Goal: Task Accomplishment & Management: Use online tool/utility

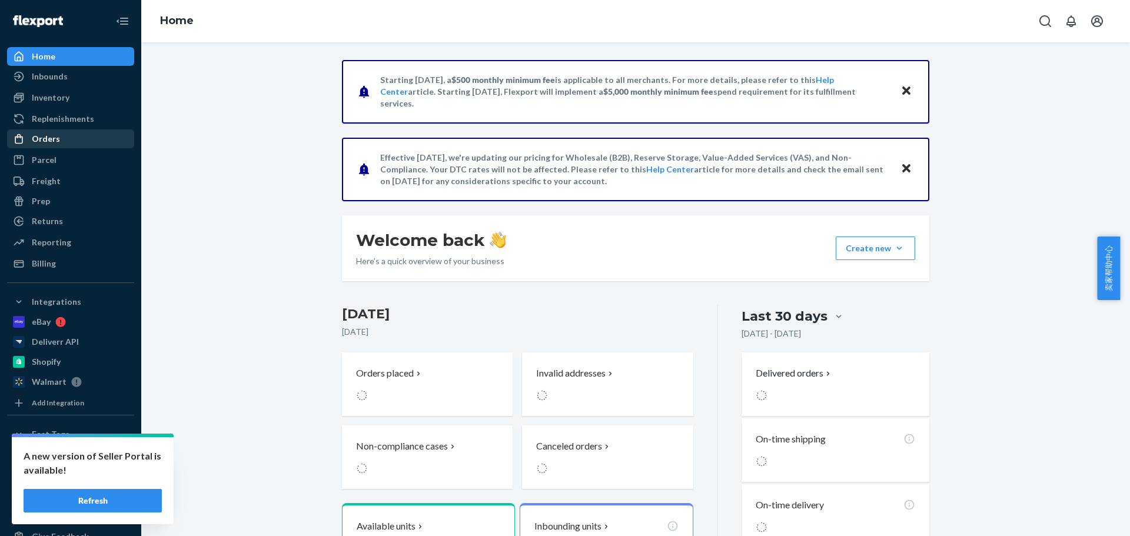
click at [57, 132] on div "Orders" at bounding box center [70, 139] width 125 height 16
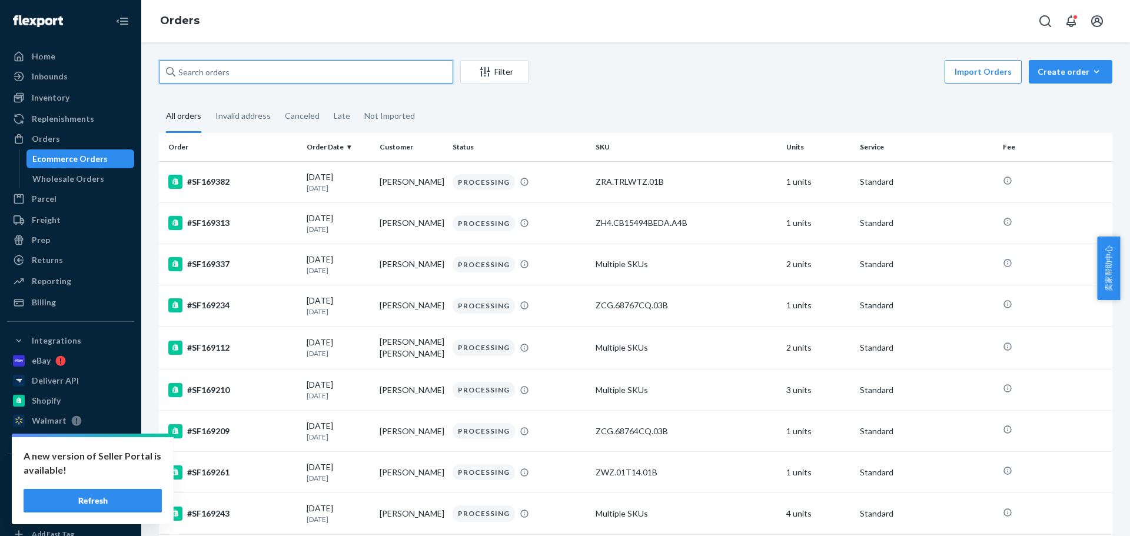
click at [284, 75] on input "text" at bounding box center [306, 72] width 294 height 24
paste input "[PERSON_NAME] 12"
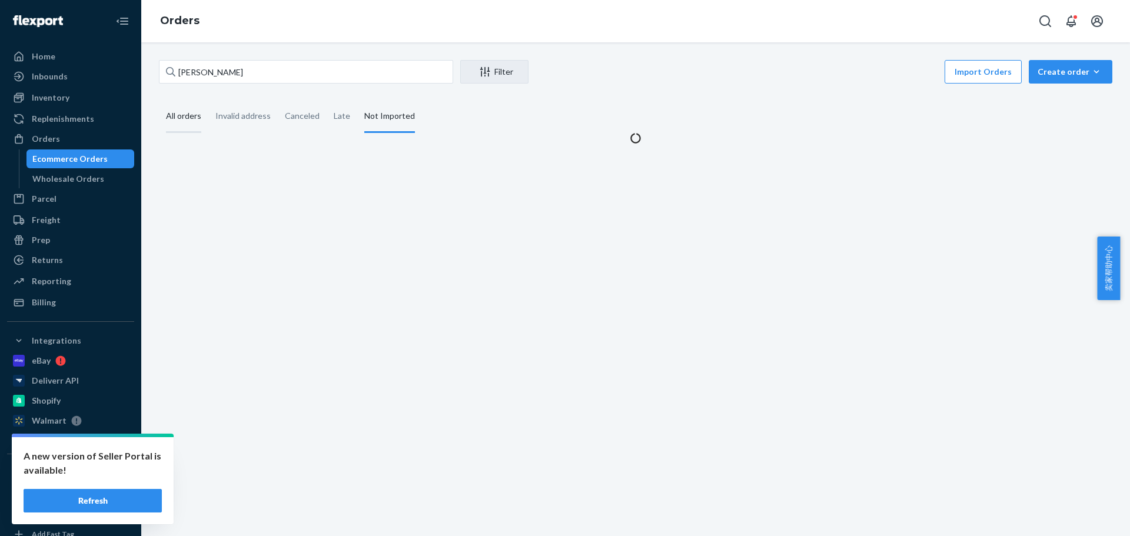
click at [184, 115] on div "All orders" at bounding box center [183, 117] width 35 height 32
click at [159, 101] on input "All orders" at bounding box center [159, 101] width 0 height 0
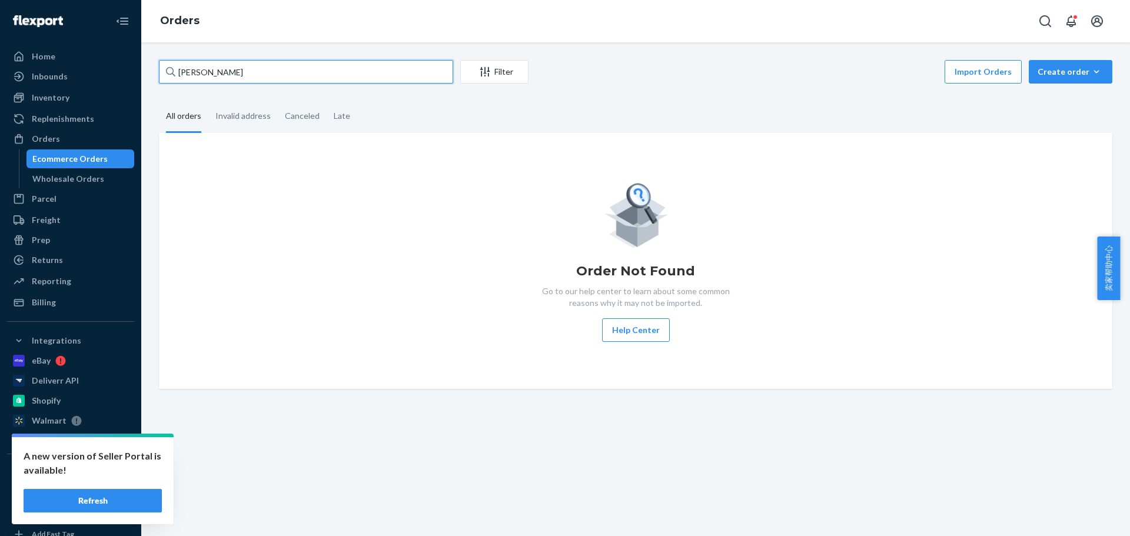
click at [258, 75] on input "[PERSON_NAME]" at bounding box center [306, 72] width 294 height 24
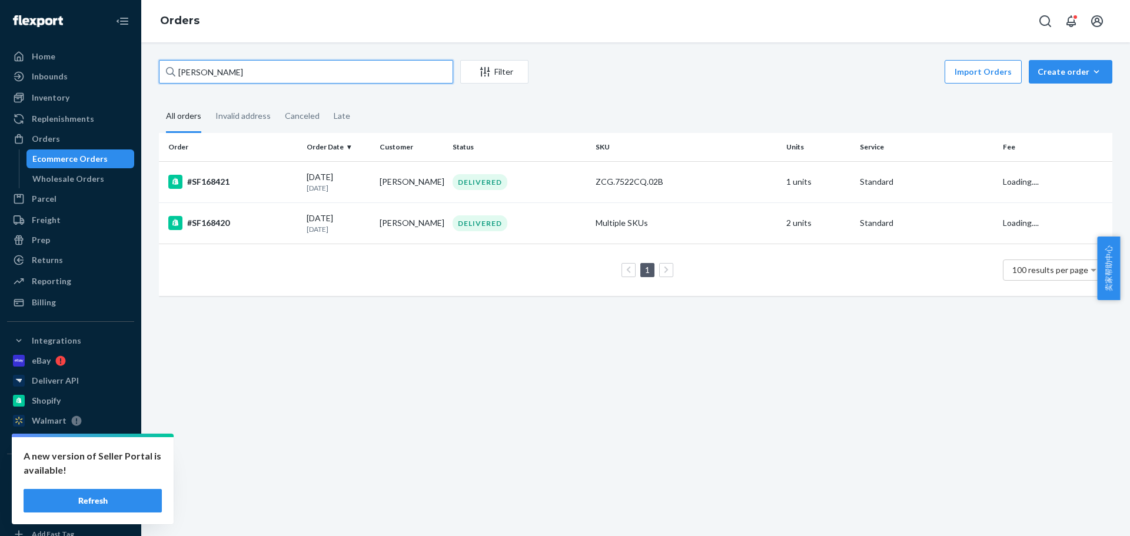
click at [258, 75] on input "[PERSON_NAME]" at bounding box center [306, 72] width 294 height 24
type input "[PERSON_NAME]"
click at [257, 175] on div "#SF168421" at bounding box center [232, 182] width 129 height 14
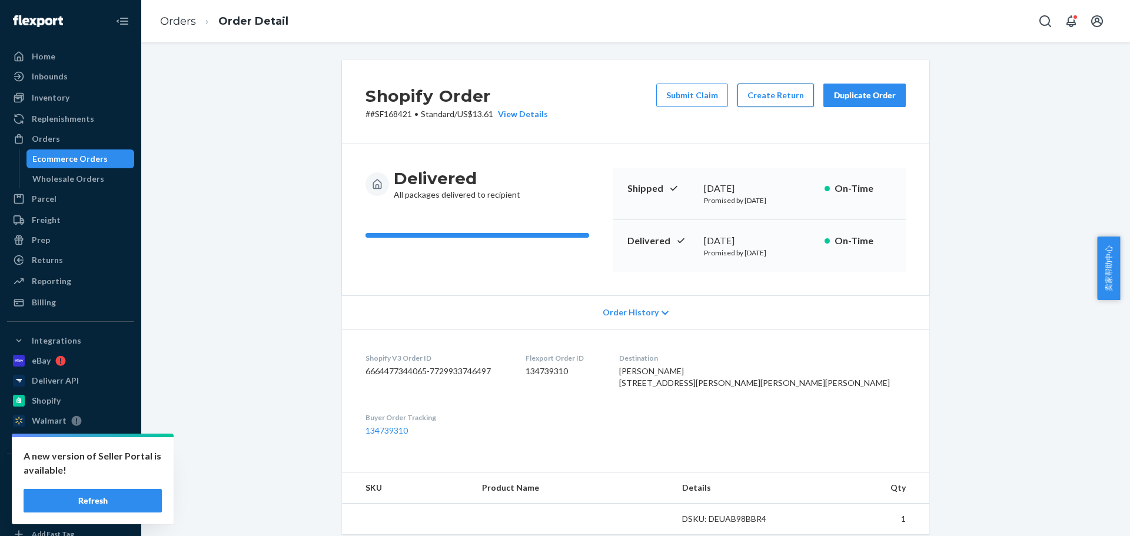
click at [772, 95] on button "Create Return" at bounding box center [775, 96] width 76 height 24
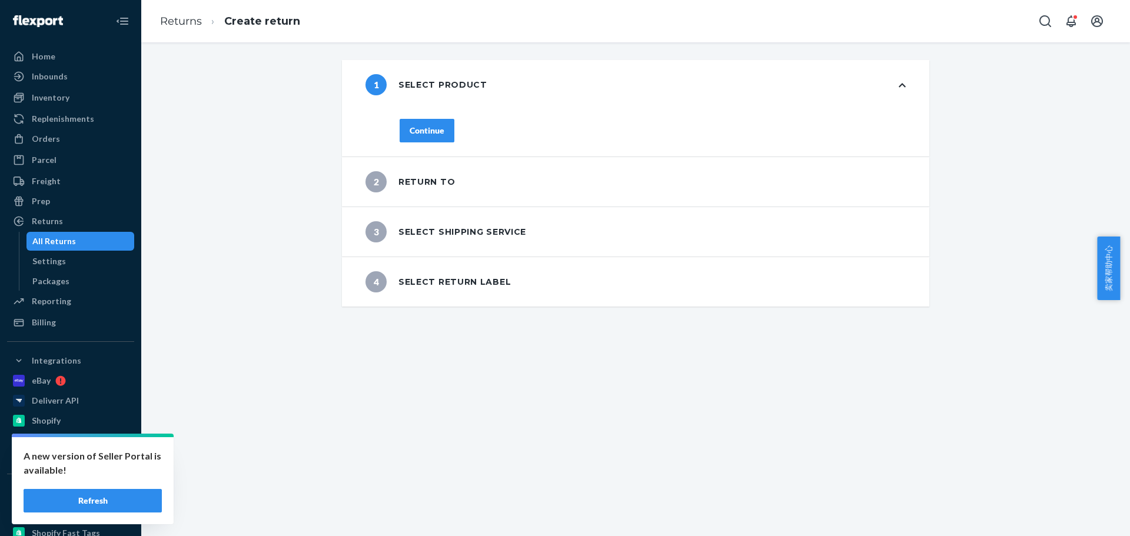
click at [242, 154] on div "1 Select product Continue 2 Return to 3 Select shipping service 4 Select return…" at bounding box center [635, 183] width 971 height 247
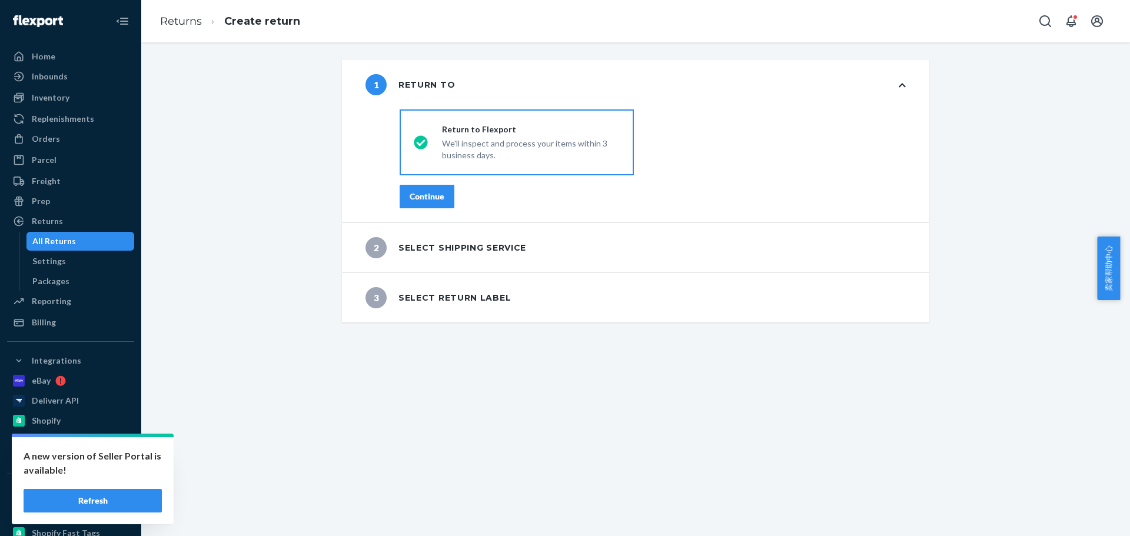
click at [424, 197] on div "Continue" at bounding box center [426, 197] width 35 height 12
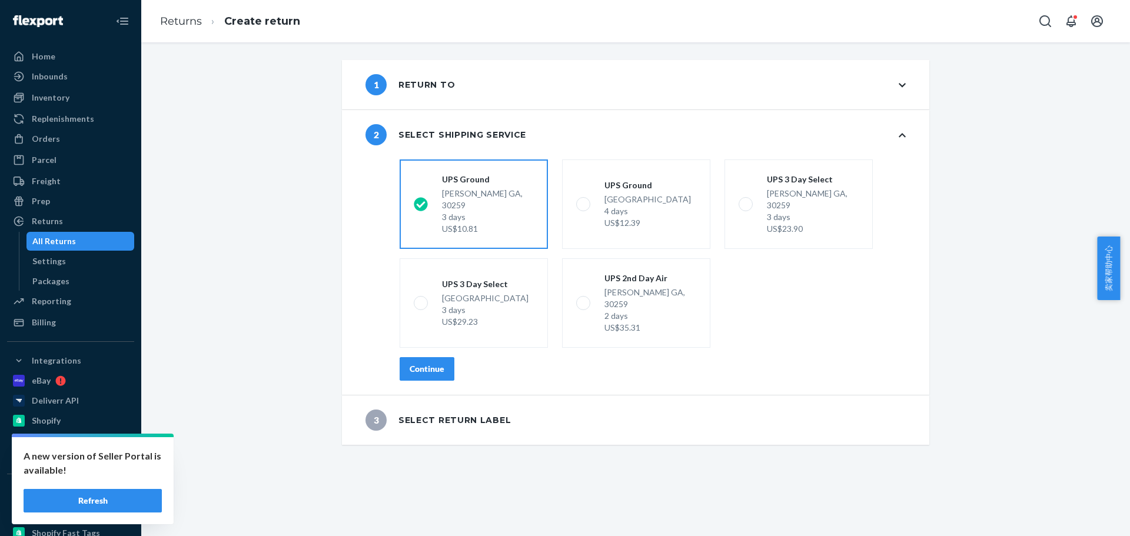
click at [412, 363] on div "Continue" at bounding box center [426, 369] width 35 height 12
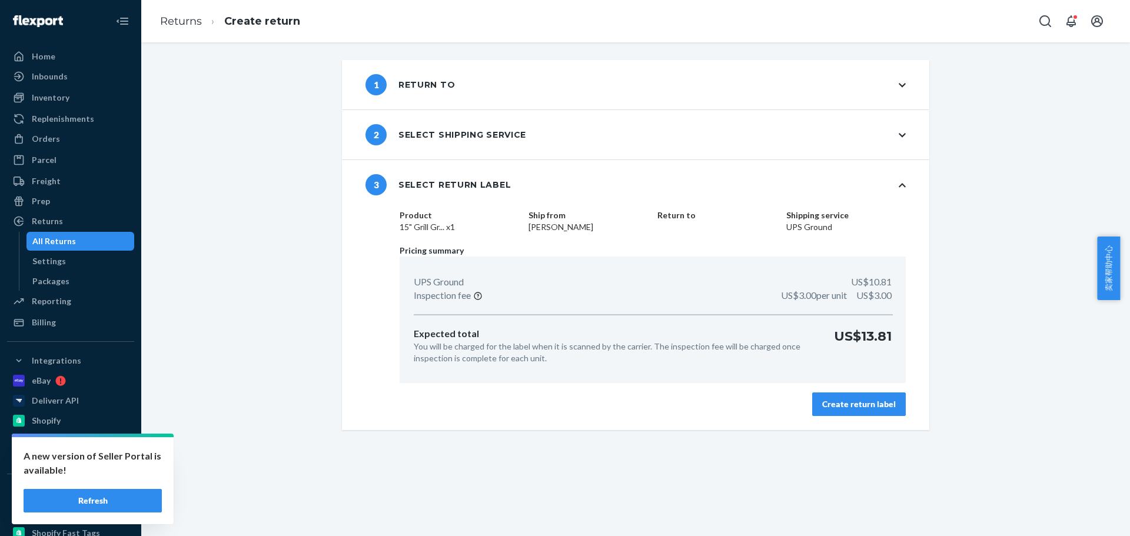
click at [862, 407] on div "Create return label" at bounding box center [859, 404] width 74 height 12
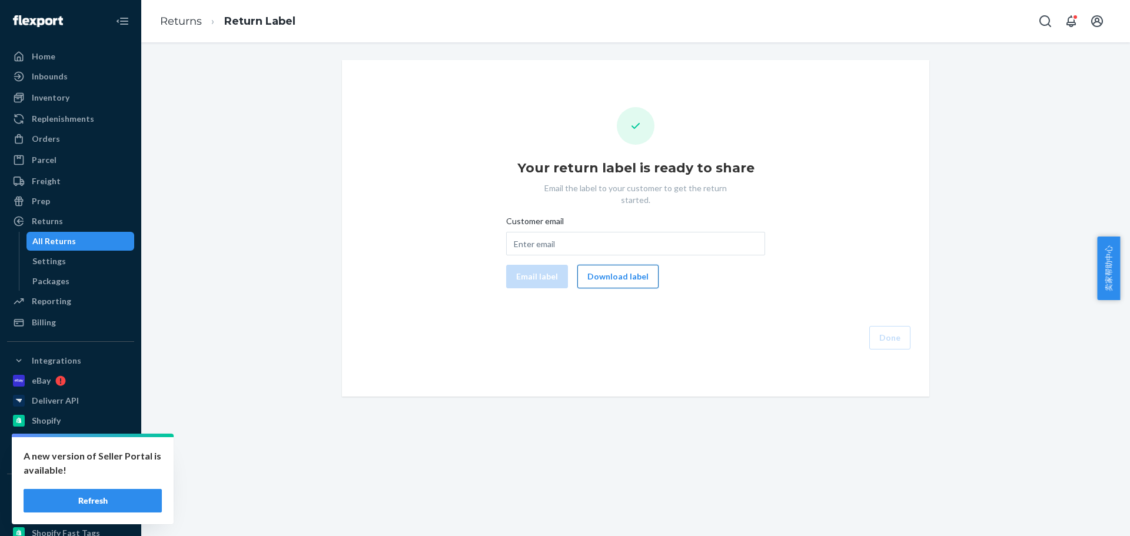
click at [631, 268] on button "Download label" at bounding box center [617, 277] width 81 height 24
